Goal: Task Accomplishment & Management: Complete application form

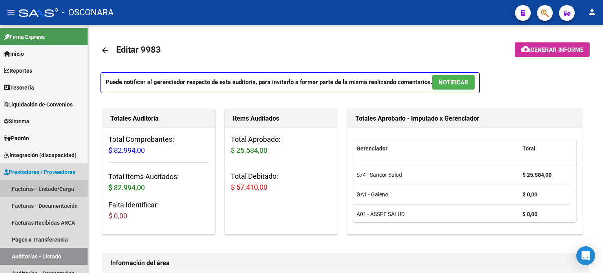
drag, startPoint x: 41, startPoint y: 189, endPoint x: 47, endPoint y: 1, distance: 187.9
click at [41, 189] on link "Facturas - Listado/Carga" at bounding box center [44, 188] width 88 height 17
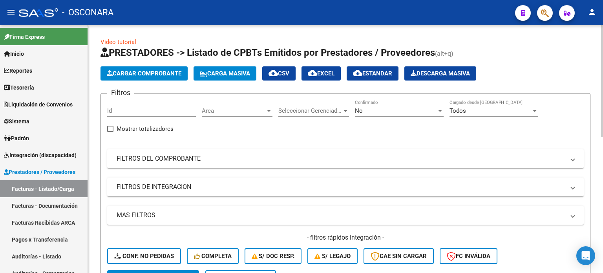
click at [150, 75] on span "Cargar Comprobante" at bounding box center [144, 73] width 75 height 7
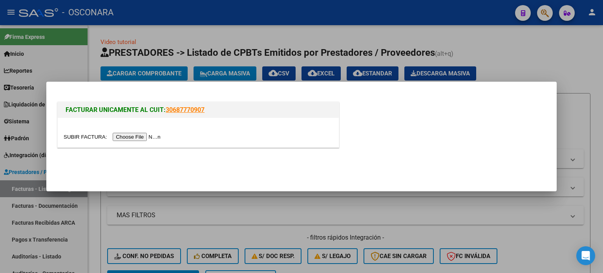
click at [136, 136] on input "file" at bounding box center [113, 137] width 99 height 8
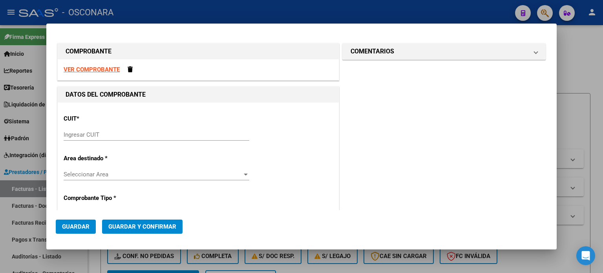
click at [107, 137] on input "Ingresar CUIT" at bounding box center [157, 134] width 186 height 7
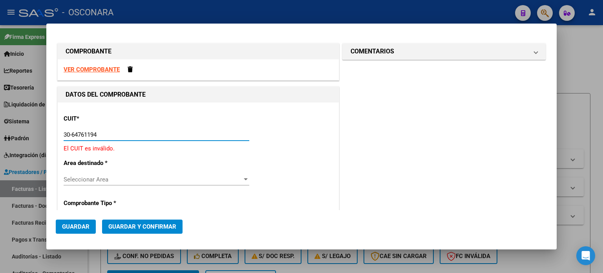
type input "30-64761194-6"
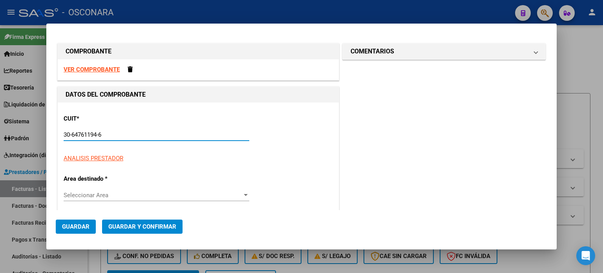
type input "1"
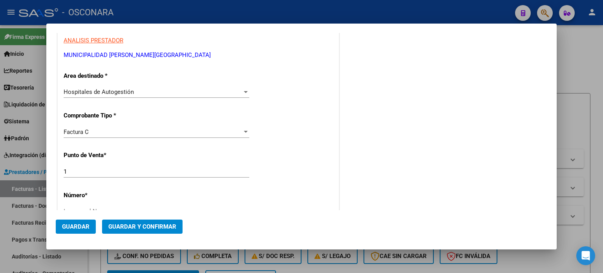
scroll to position [196, 0]
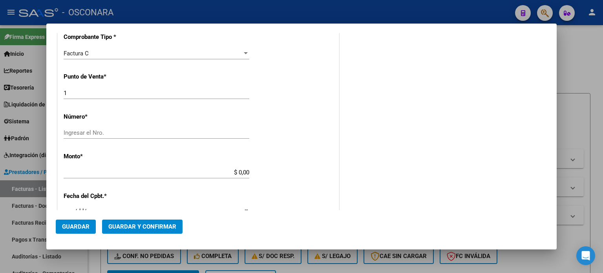
type input "30-64761194-6"
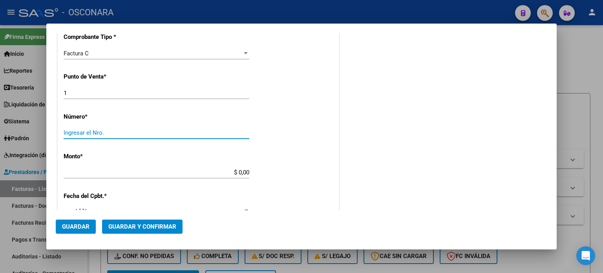
click at [76, 131] on input "Ingresar el Nro." at bounding box center [157, 132] width 186 height 7
type input "3663"
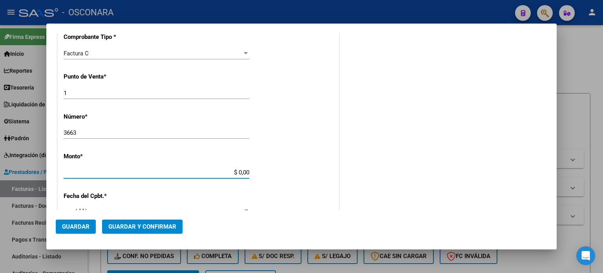
drag, startPoint x: 235, startPoint y: 171, endPoint x: 313, endPoint y: 171, distance: 77.4
click at [313, 171] on div "CUIT * 30-64761194-6 Ingresar CUIT ANALISIS PRESTADOR MUNICIPALIDAD DE [PERSON_…" at bounding box center [198, 184] width 281 height 557
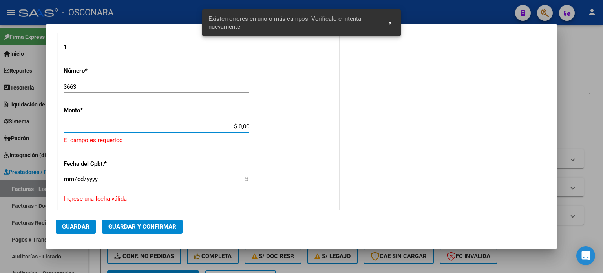
scroll to position [244, 0]
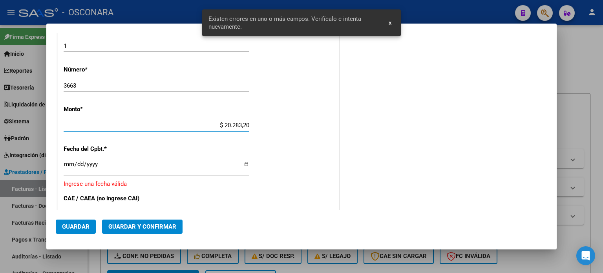
type input "$ 202.832,00"
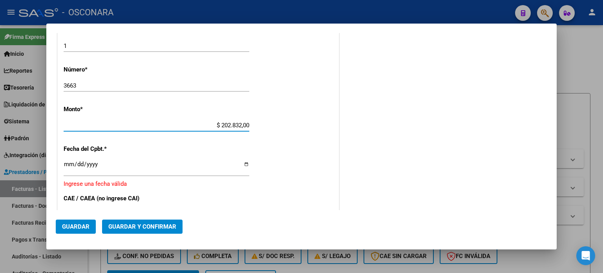
click at [67, 165] on input "Ingresar la fecha" at bounding box center [157, 167] width 186 height 13
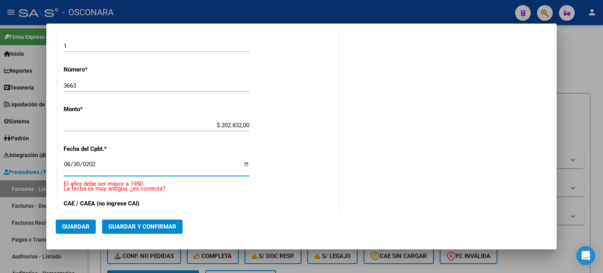
type input "[DATE]"
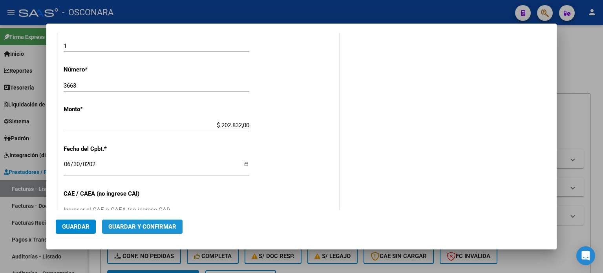
click at [132, 221] on button "Guardar y Confirmar" at bounding box center [142, 227] width 81 height 14
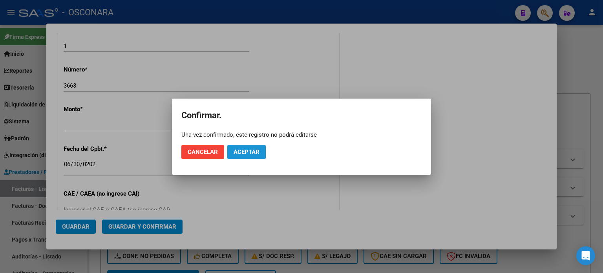
click at [249, 153] on span "Aceptar" at bounding box center [247, 151] width 26 height 7
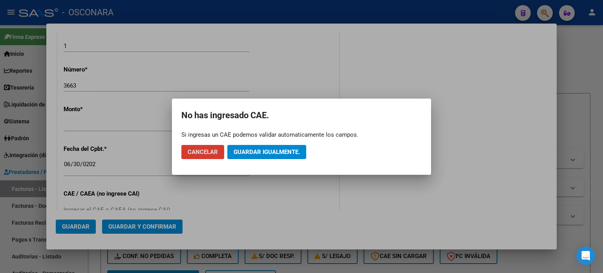
click at [249, 152] on span "Guardar igualmente." at bounding box center [267, 151] width 66 height 7
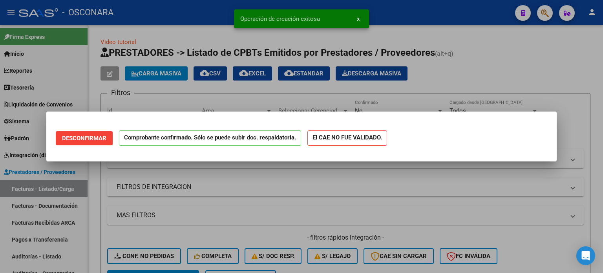
scroll to position [0, 0]
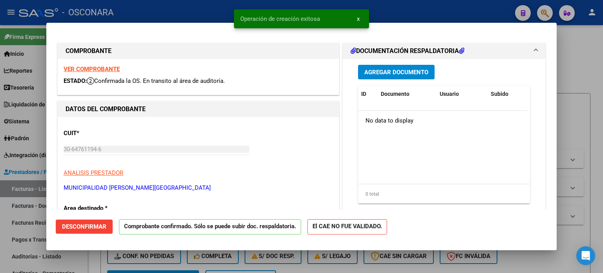
click at [0, 237] on div at bounding box center [301, 136] width 603 height 273
type input "$ 0,00"
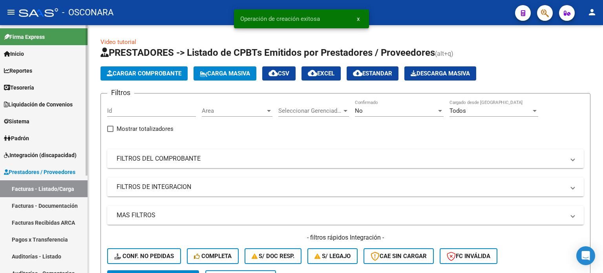
drag, startPoint x: 30, startPoint y: 257, endPoint x: 47, endPoint y: 238, distance: 24.7
click at [30, 257] on link "Auditorías - Listado" at bounding box center [44, 256] width 88 height 17
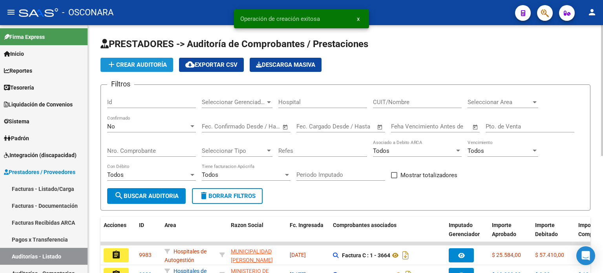
click at [139, 66] on span "add Crear Auditoría" at bounding box center [137, 64] width 60 height 7
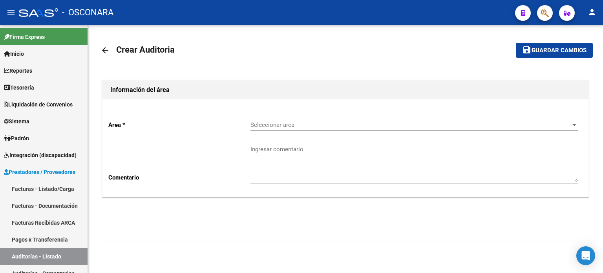
click at [291, 122] on span "Seleccionar area" at bounding box center [411, 124] width 321 height 7
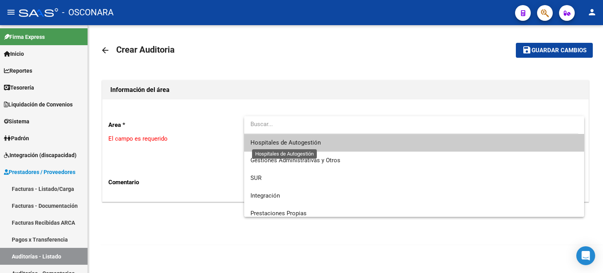
click at [275, 143] on span "Hospitales de Autogestión" at bounding box center [286, 142] width 70 height 7
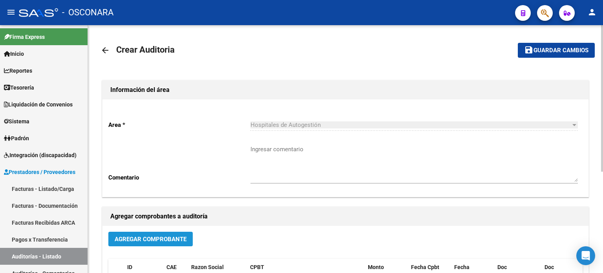
click at [139, 232] on button "Agregar Comprobante" at bounding box center [150, 239] width 84 height 15
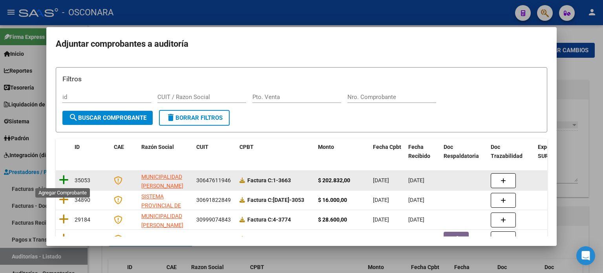
click at [64, 179] on icon at bounding box center [64, 179] width 10 height 11
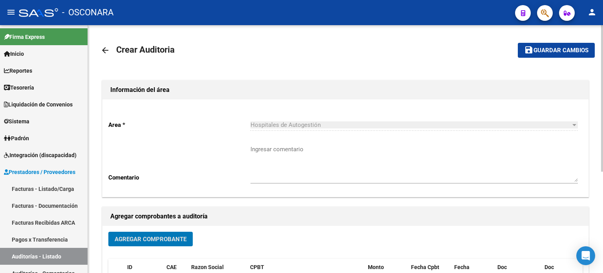
click at [541, 49] on span "Guardar cambios" at bounding box center [561, 50] width 55 height 7
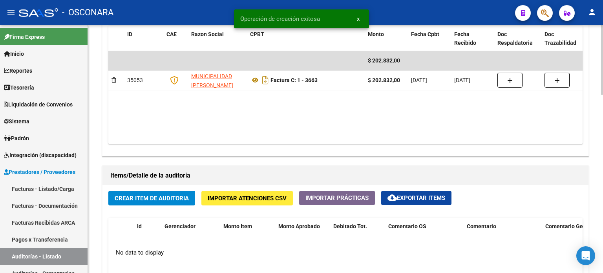
scroll to position [511, 0]
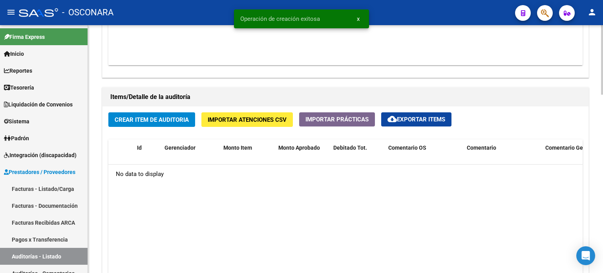
click at [152, 121] on span "Crear Item de Auditoria" at bounding box center [152, 119] width 74 height 7
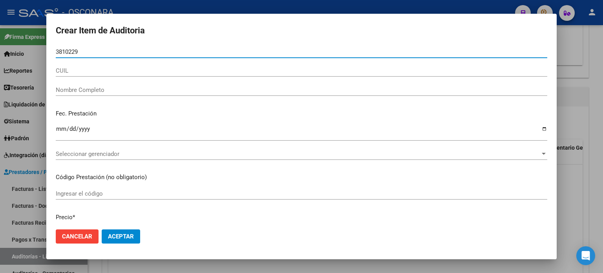
type input "38102294"
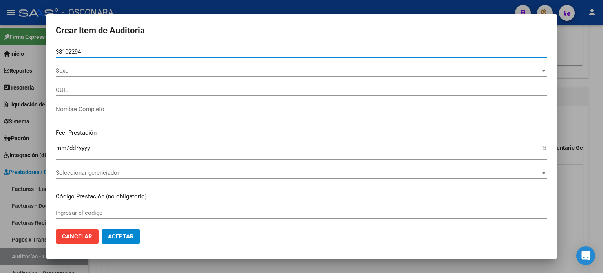
type input "20381022944"
type input "[PERSON_NAME]"
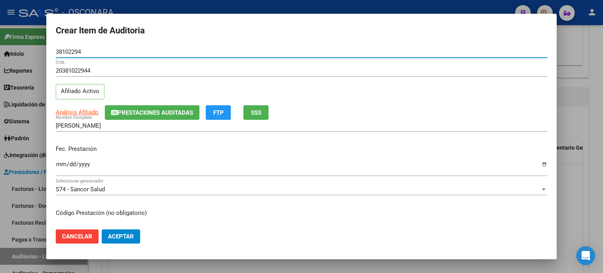
type input "38102294"
click at [266, 110] on button "SSS" at bounding box center [256, 112] width 25 height 15
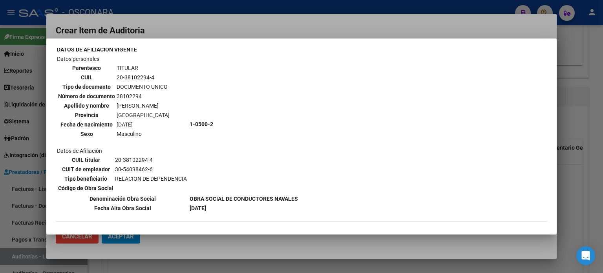
scroll to position [79, 0]
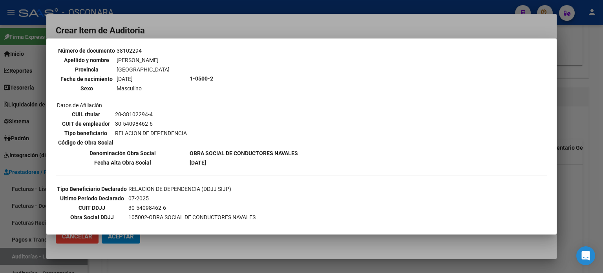
click at [591, 191] on div at bounding box center [301, 136] width 603 height 273
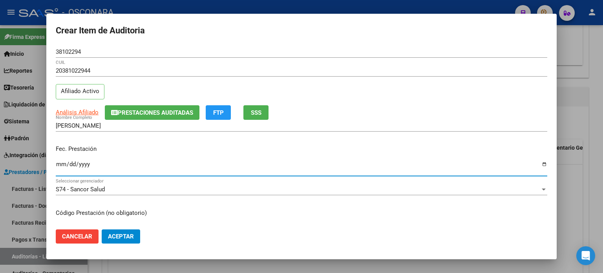
click at [62, 165] on input "Ingresar la fecha" at bounding box center [302, 167] width 492 height 13
